Goal: Information Seeking & Learning: Compare options

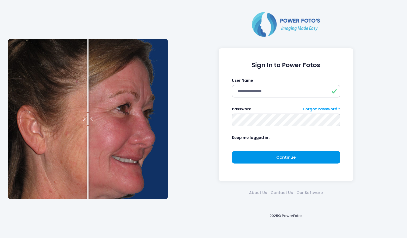
click at [275, 156] on button "Continue Please wait..." at bounding box center [286, 157] width 109 height 12
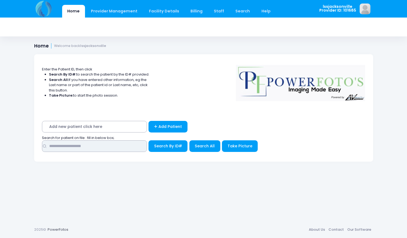
click at [105, 147] on input "text" at bounding box center [94, 146] width 105 height 12
type input "**********"
click at [168, 149] on button "Search By ID#" at bounding box center [168, 146] width 39 height 12
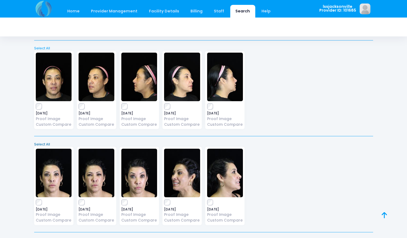
scroll to position [2415, 0]
click at [100, 121] on link "Custom Compare" at bounding box center [97, 124] width 36 height 6
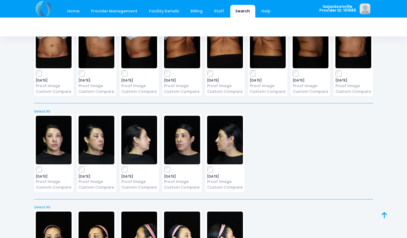
scroll to position [2256, 0]
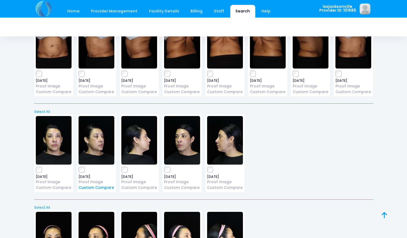
click at [97, 184] on link "Custom Compare" at bounding box center [97, 187] width 36 height 6
click at [221, 179] on link "Proof Image" at bounding box center [225, 182] width 36 height 6
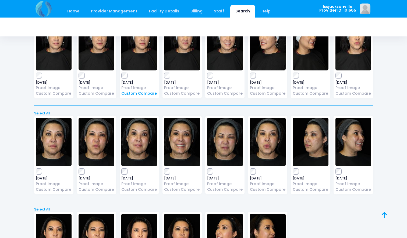
scroll to position [1391, 0]
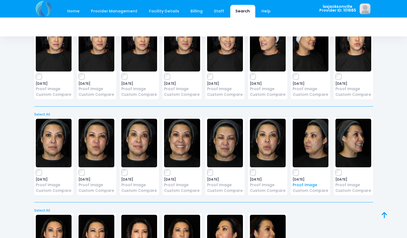
click at [299, 182] on link "Proof Image" at bounding box center [311, 185] width 36 height 6
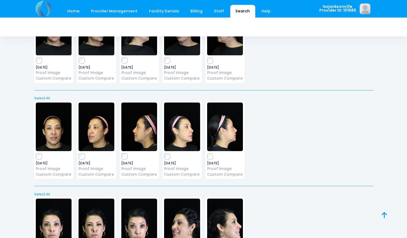
scroll to position [2364, 0]
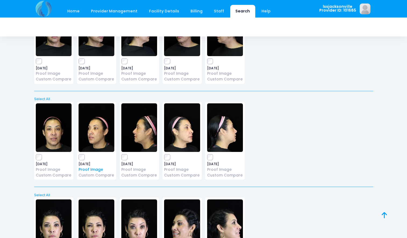
click at [93, 166] on link "Proof Image" at bounding box center [97, 169] width 36 height 6
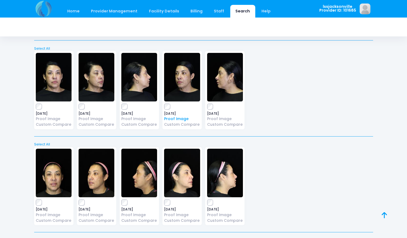
scroll to position [2321, 0]
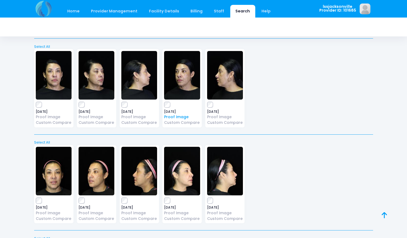
click at [180, 114] on link "Proof Image" at bounding box center [182, 117] width 36 height 6
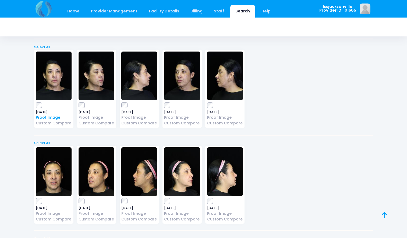
click at [55, 114] on link "Proof Image" at bounding box center [54, 117] width 36 height 6
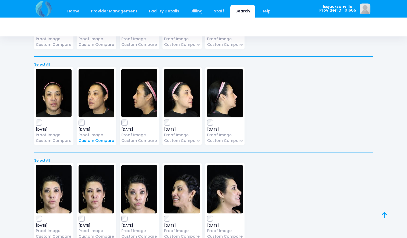
scroll to position [2398, 0]
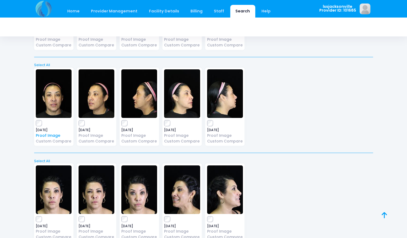
click at [51, 132] on link "Proof Image" at bounding box center [54, 135] width 36 height 6
click at [101, 132] on link "Proof Image" at bounding box center [97, 135] width 36 height 6
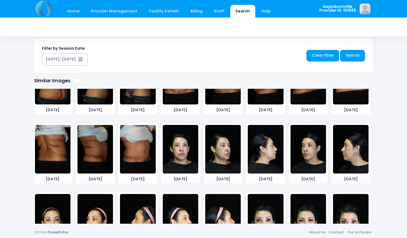
scroll to position [1207, 0]
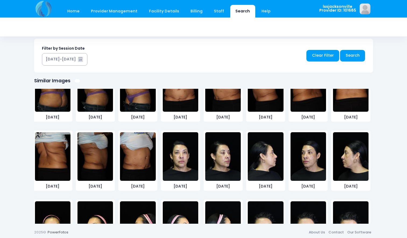
click at [314, 154] on img at bounding box center [309, 156] width 36 height 48
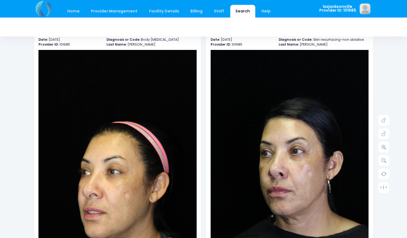
scroll to position [35, 0]
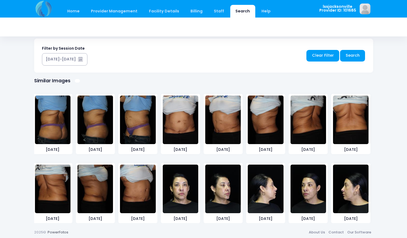
scroll to position [1170, 0]
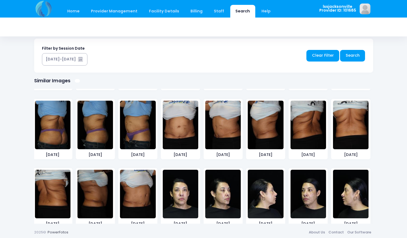
click at [308, 188] on img at bounding box center [309, 193] width 36 height 48
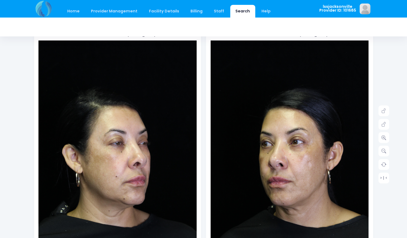
scroll to position [50, 0]
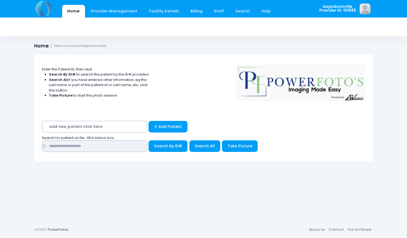
click at [101, 151] on input "text" at bounding box center [94, 146] width 105 height 12
type input "**********"
click at [168, 149] on button "Search By ID#" at bounding box center [168, 146] width 39 height 12
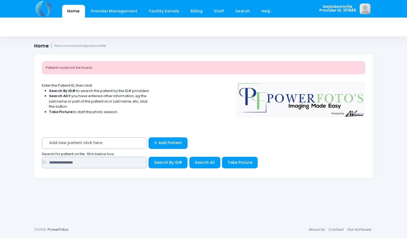
click at [64, 165] on input "**********" at bounding box center [94, 162] width 105 height 12
type input "**********"
click at [168, 166] on button "Search By ID#" at bounding box center [168, 162] width 39 height 12
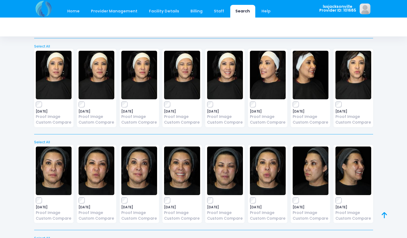
scroll to position [1387, 0]
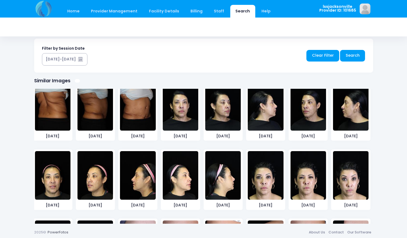
scroll to position [1252, 0]
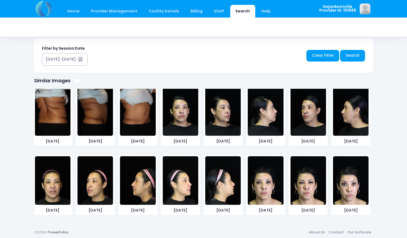
click at [188, 113] on img at bounding box center [181, 111] width 36 height 48
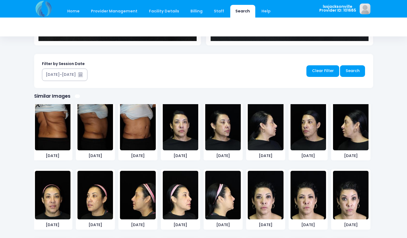
scroll to position [270, 0]
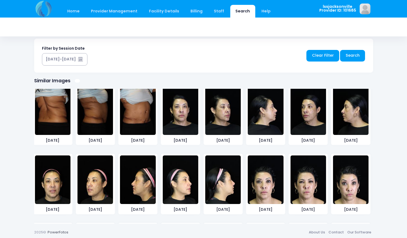
click at [292, 121] on img at bounding box center [309, 110] width 36 height 48
click at [358, 110] on img at bounding box center [351, 110] width 36 height 48
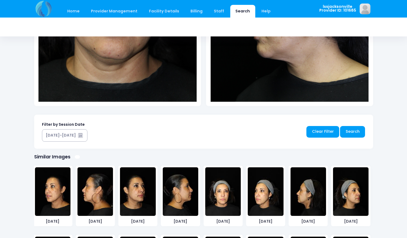
scroll to position [628, 0]
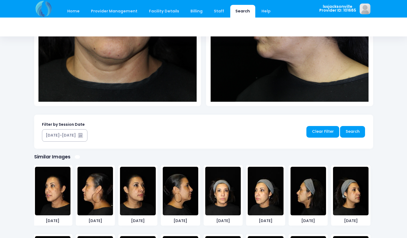
click at [60, 194] on img at bounding box center [53, 190] width 36 height 48
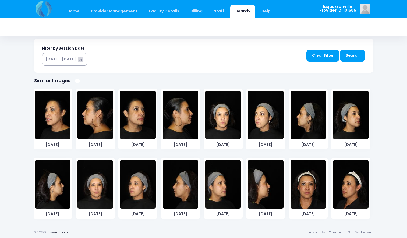
scroll to position [638, 0]
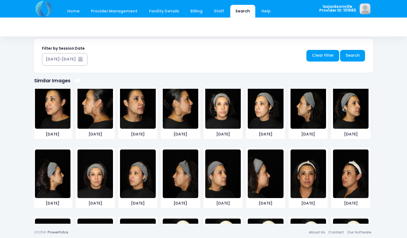
click at [347, 177] on img at bounding box center [351, 173] width 36 height 48
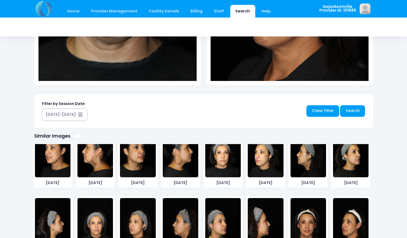
scroll to position [647, 0]
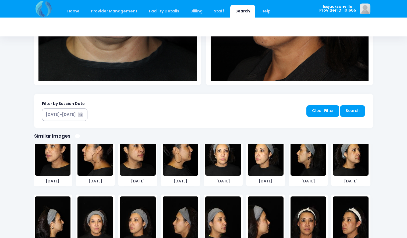
click at [258, 152] on img at bounding box center [266, 151] width 36 height 48
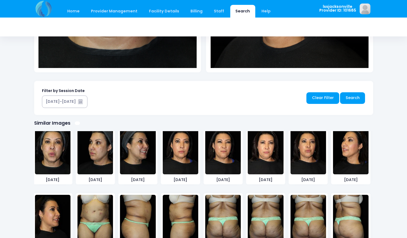
scroll to position [915, 0]
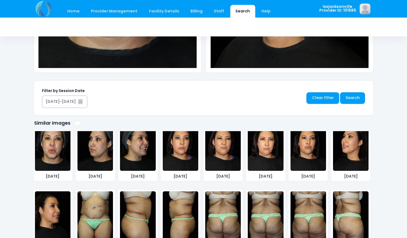
click at [102, 150] on img at bounding box center [96, 146] width 36 height 48
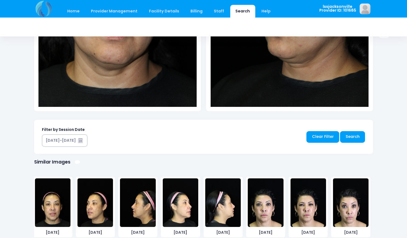
scroll to position [1312, 0]
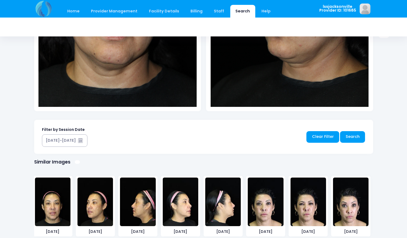
click at [143, 205] on img at bounding box center [138, 201] width 36 height 48
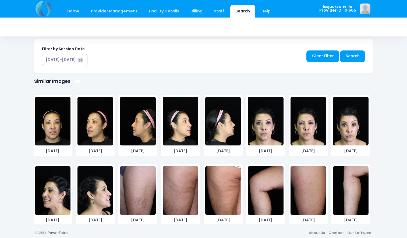
scroll to position [269, 0]
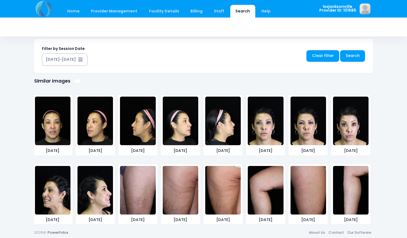
click at [278, 128] on img at bounding box center [266, 120] width 36 height 48
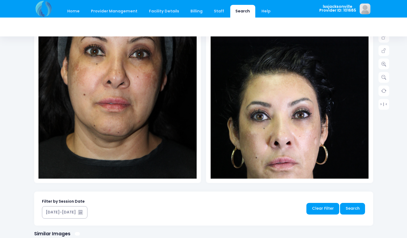
scroll to position [117, 0]
